Goal: Task Accomplishment & Management: Manage account settings

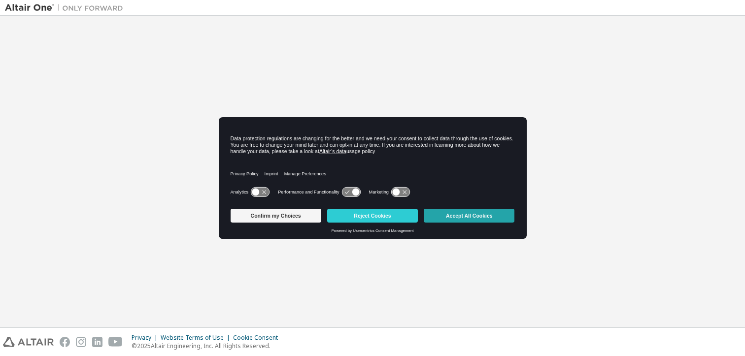
click at [473, 218] on button "Accept All Cookies" at bounding box center [469, 216] width 91 height 14
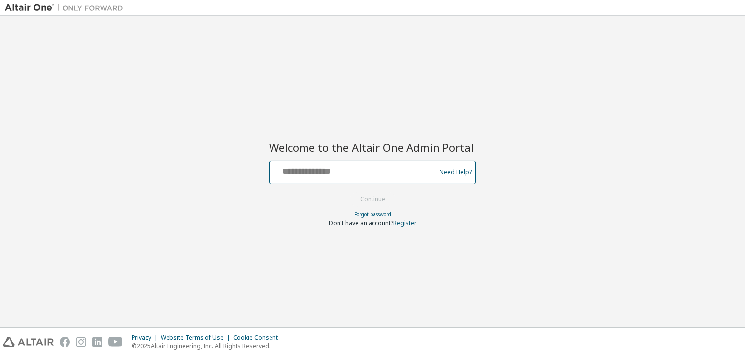
click at [403, 175] on input "text" at bounding box center [354, 170] width 161 height 14
type input "**********"
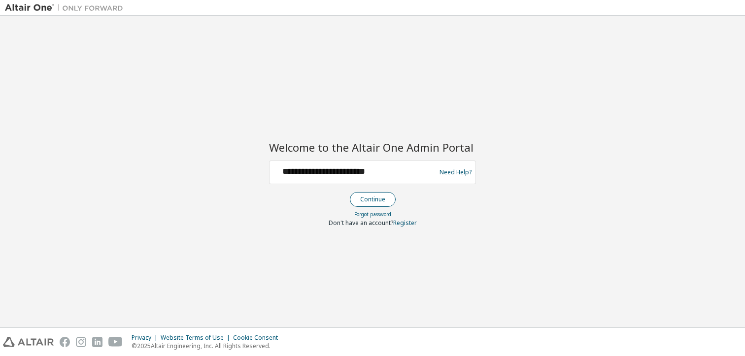
click at [380, 201] on button "Continue" at bounding box center [373, 199] width 46 height 15
